Goal: Task Accomplishment & Management: Use online tool/utility

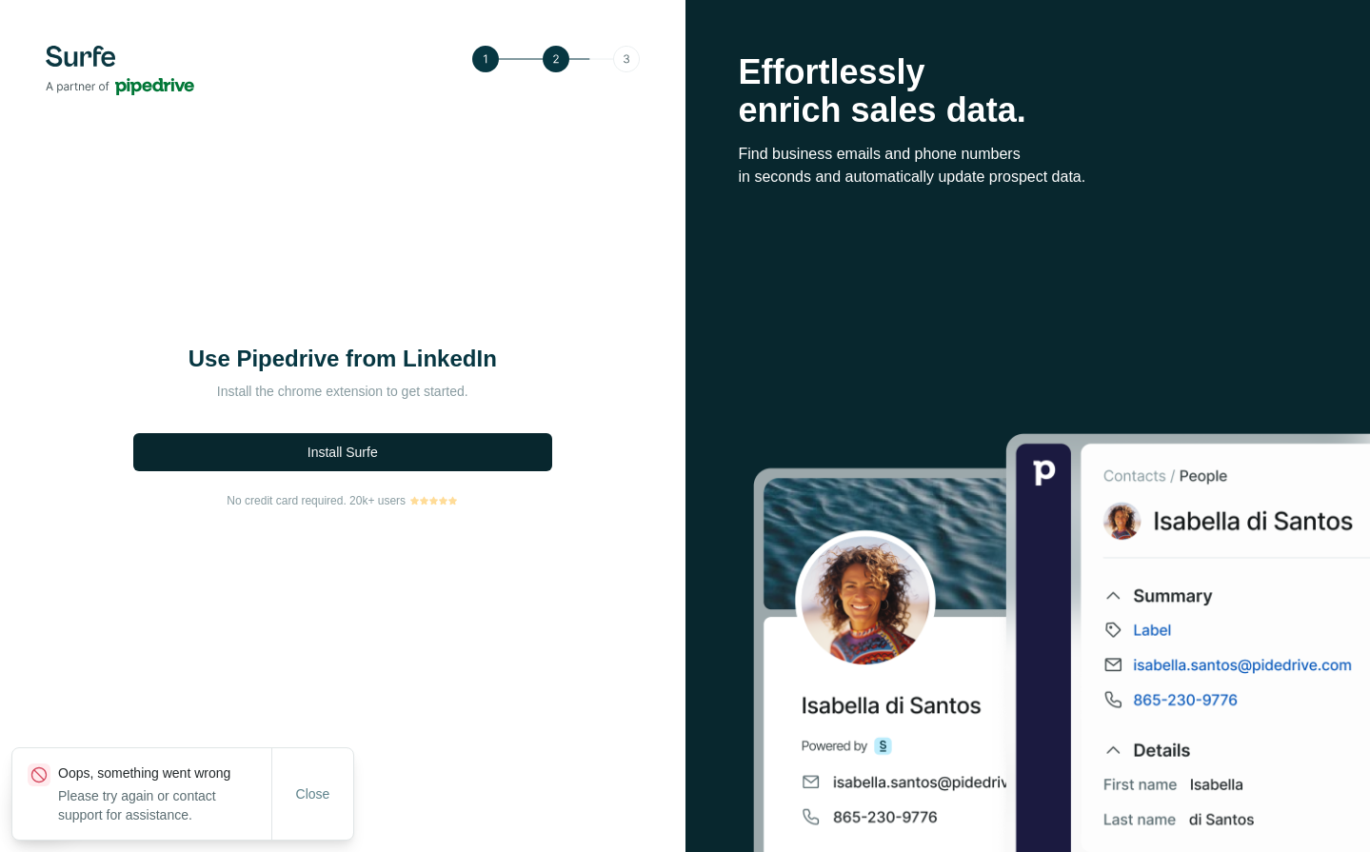
click at [357, 465] on button "Install Surfe" at bounding box center [342, 452] width 419 height 38
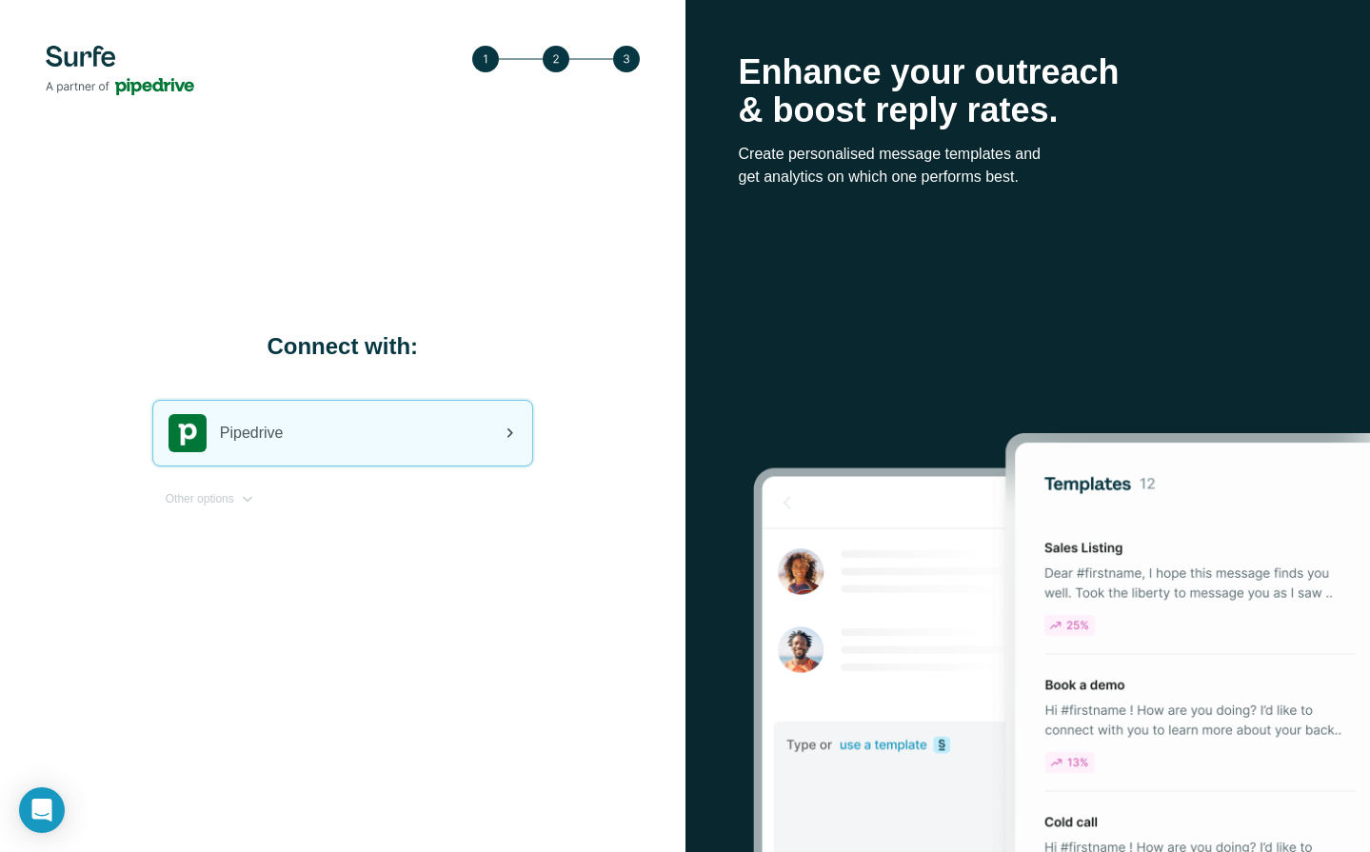
click at [312, 433] on div "Pipedrive" at bounding box center [342, 433] width 379 height 65
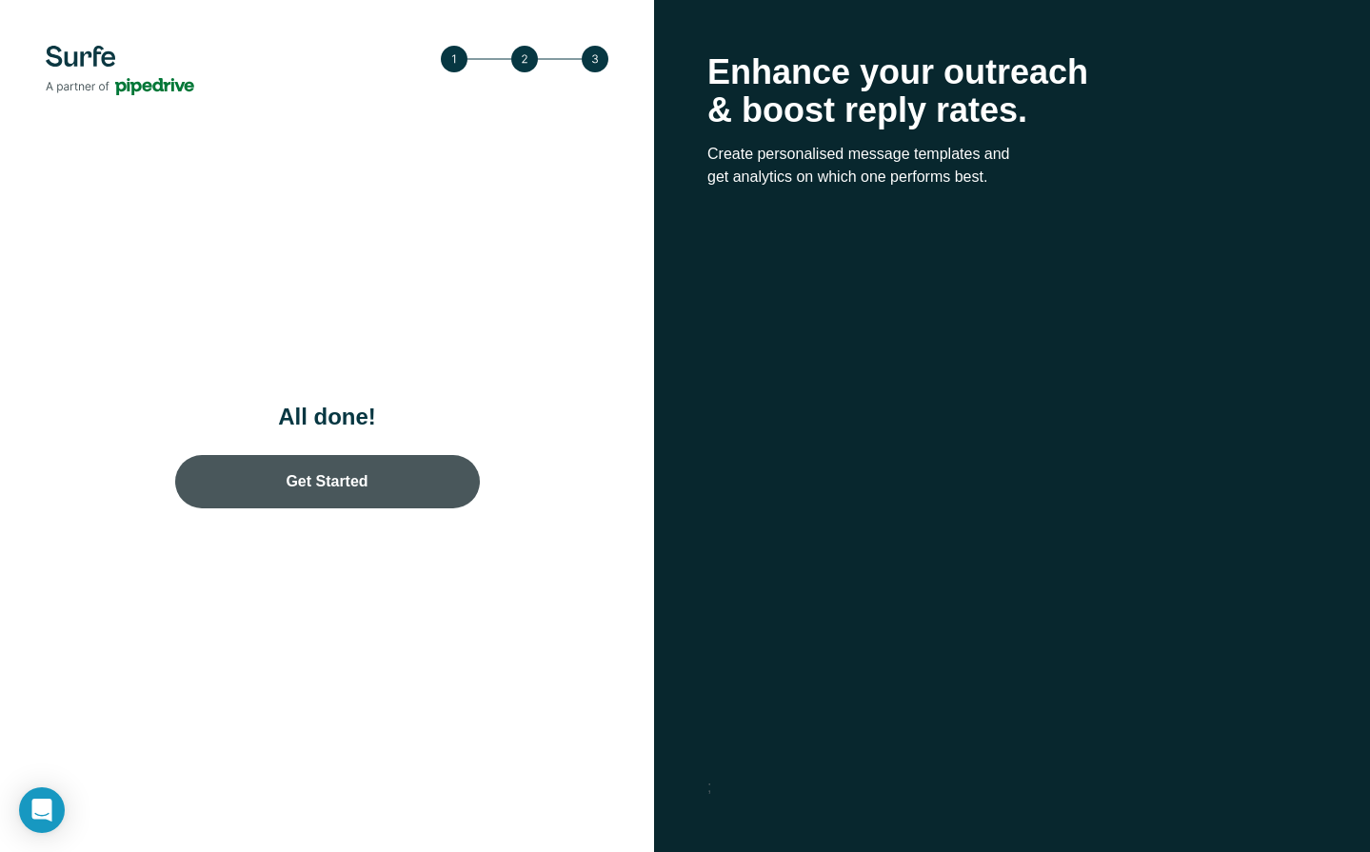
click at [374, 484] on link "Get Started" at bounding box center [327, 481] width 305 height 53
